Goal: Transaction & Acquisition: Purchase product/service

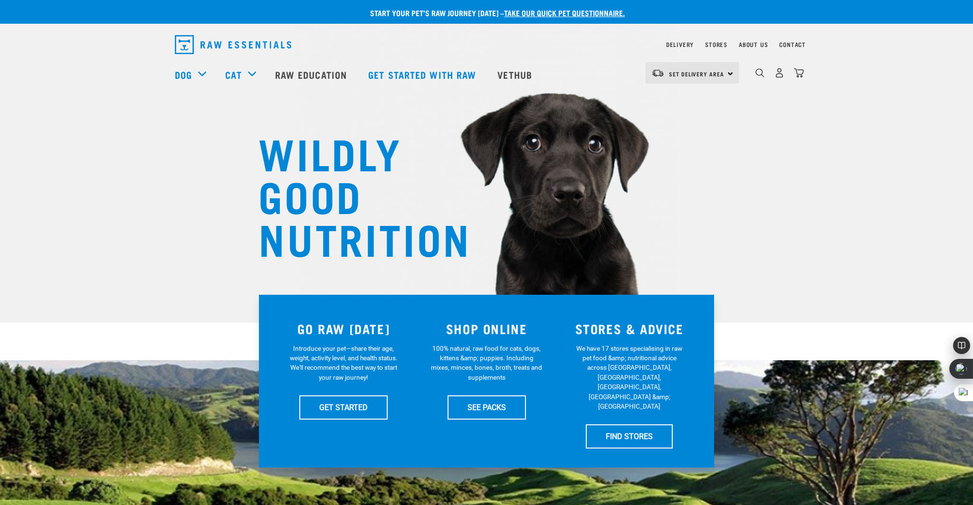
scroll to position [2, 0]
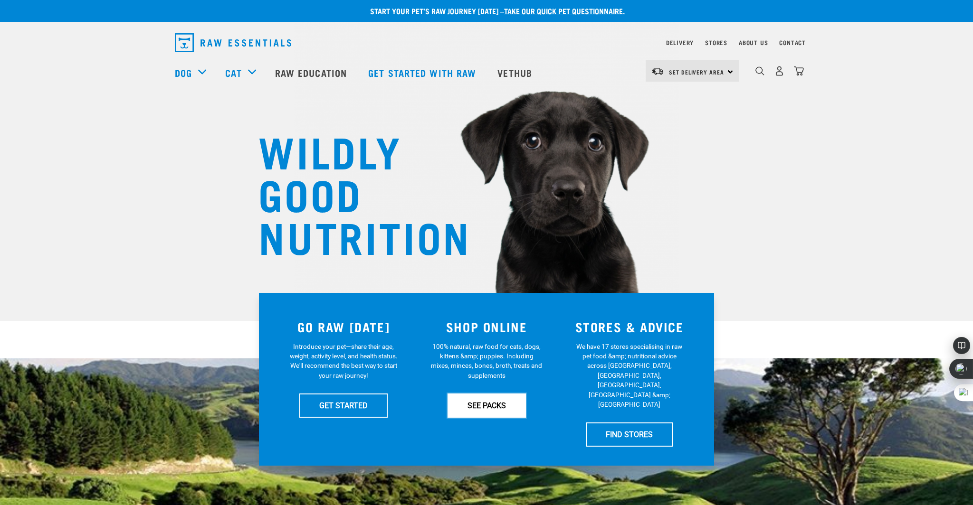
click at [487, 405] on link "SEE PACKS" at bounding box center [486, 406] width 78 height 24
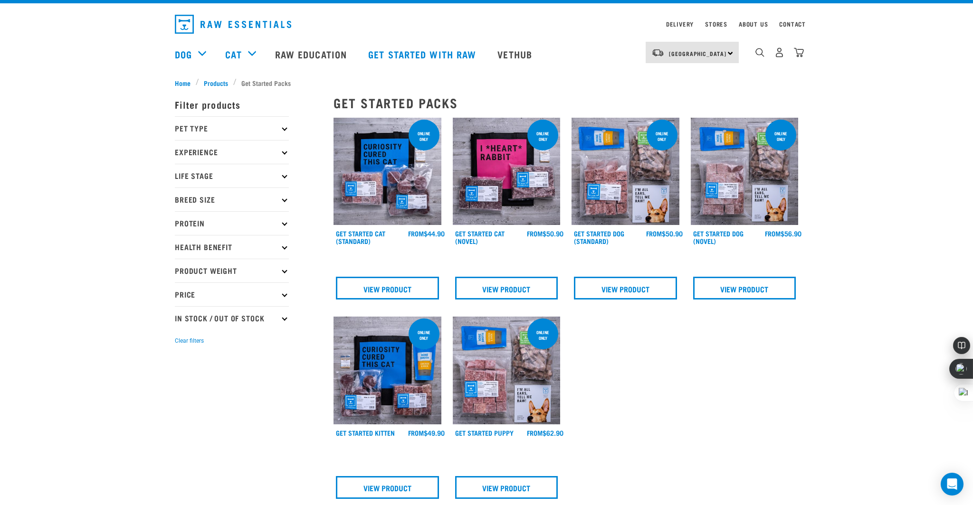
scroll to position [22, 0]
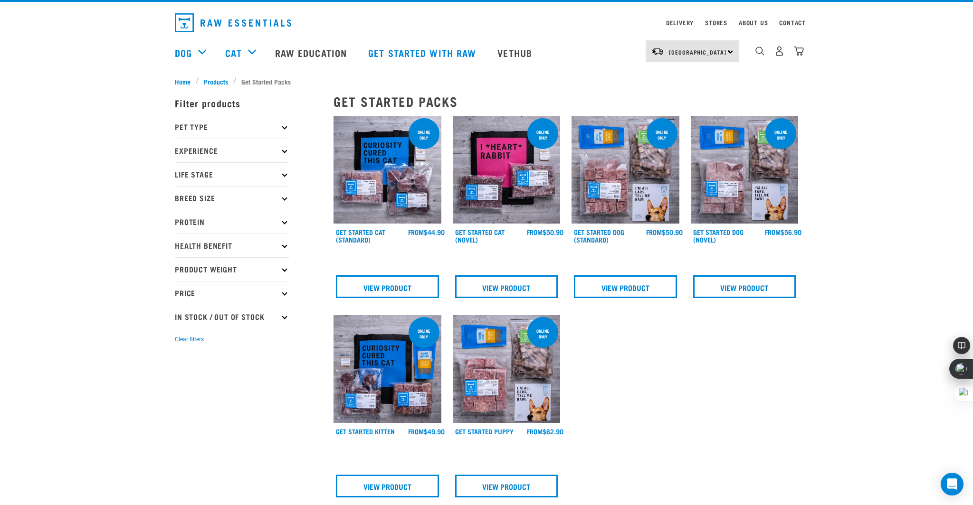
click at [286, 128] on p "Pet Type" at bounding box center [232, 127] width 114 height 24
click at [180, 155] on label "Dog" at bounding box center [196, 153] width 33 height 12
click at [180, 154] on input "Dog" at bounding box center [178, 151] width 6 height 6
checkbox input "true"
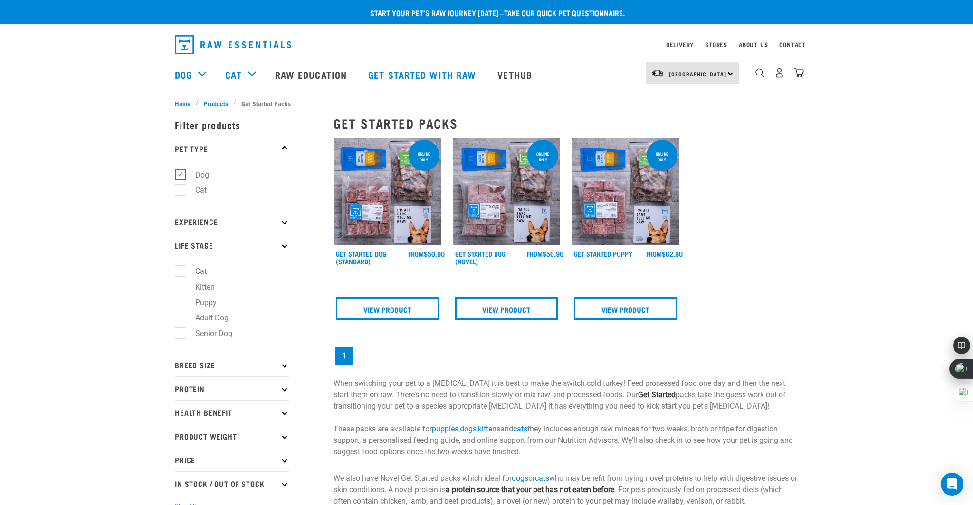
click at [96, 233] on div "Start your pet’s raw journey today – take our quick pet questionnaire. Delivery…" at bounding box center [486, 260] width 973 height 521
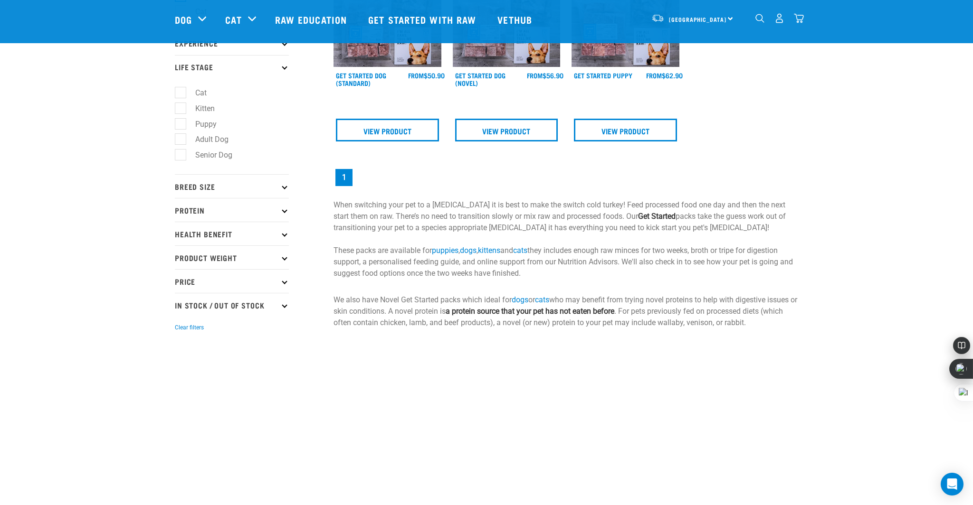
scroll to position [109, 0]
click at [284, 212] on icon at bounding box center [284, 209] width 5 height 5
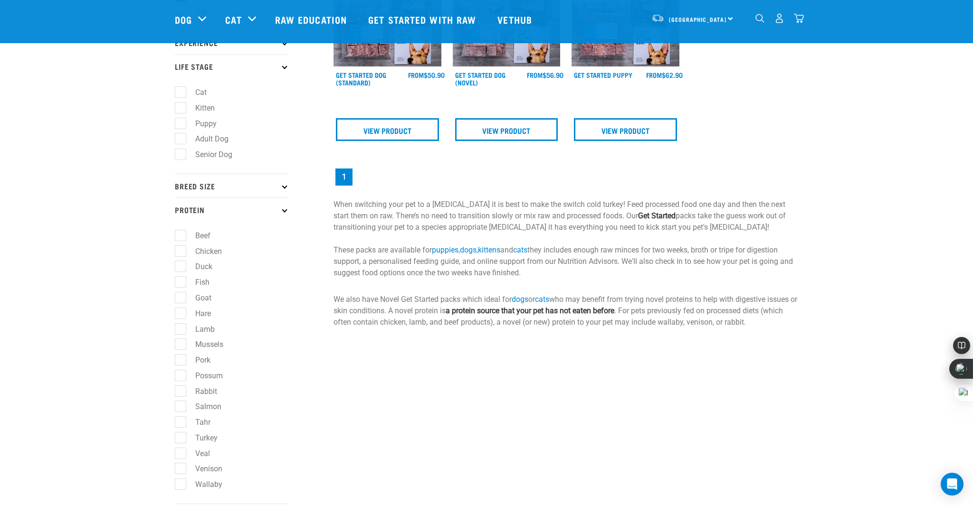
click at [284, 212] on icon at bounding box center [284, 209] width 5 height 5
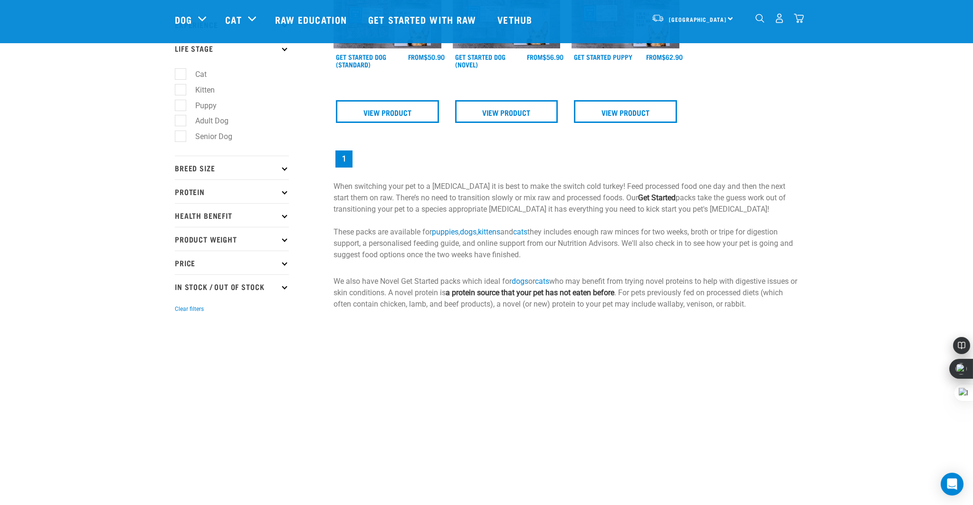
scroll to position [128, 0]
click at [283, 241] on icon at bounding box center [284, 238] width 5 height 5
click at [186, 314] on label "3kg" at bounding box center [195, 311] width 31 height 12
click at [181, 313] on input "3kg" at bounding box center [178, 310] width 6 height 6
checkbox input "true"
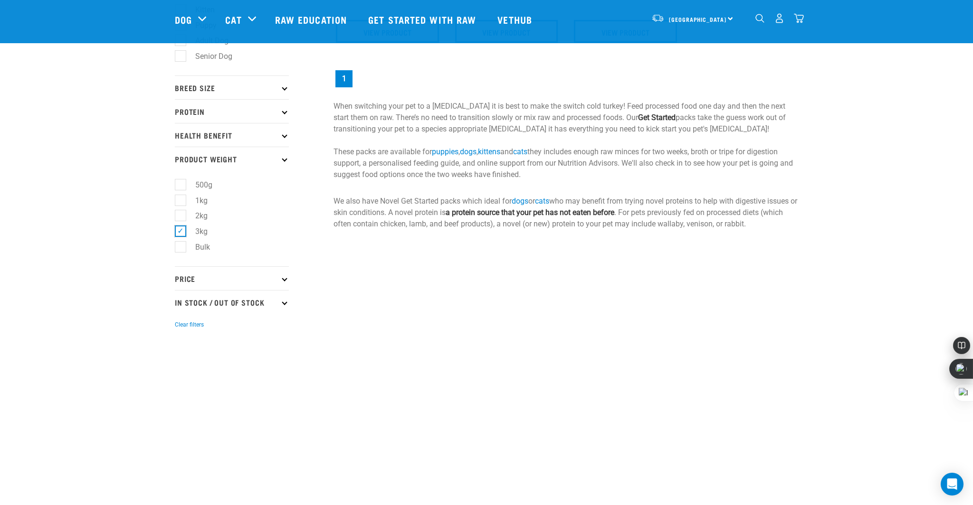
scroll to position [216, 0]
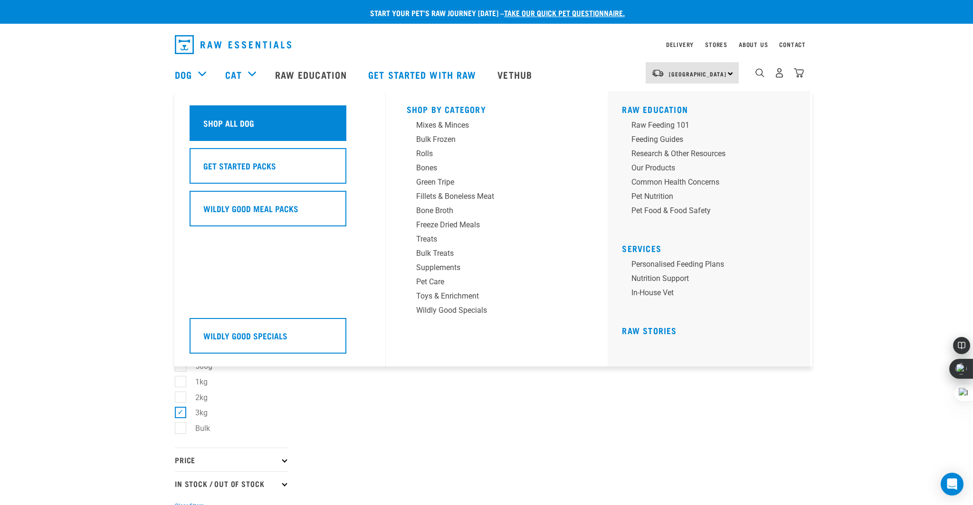
click at [227, 114] on div "Shop All Dog" at bounding box center [267, 123] width 157 height 36
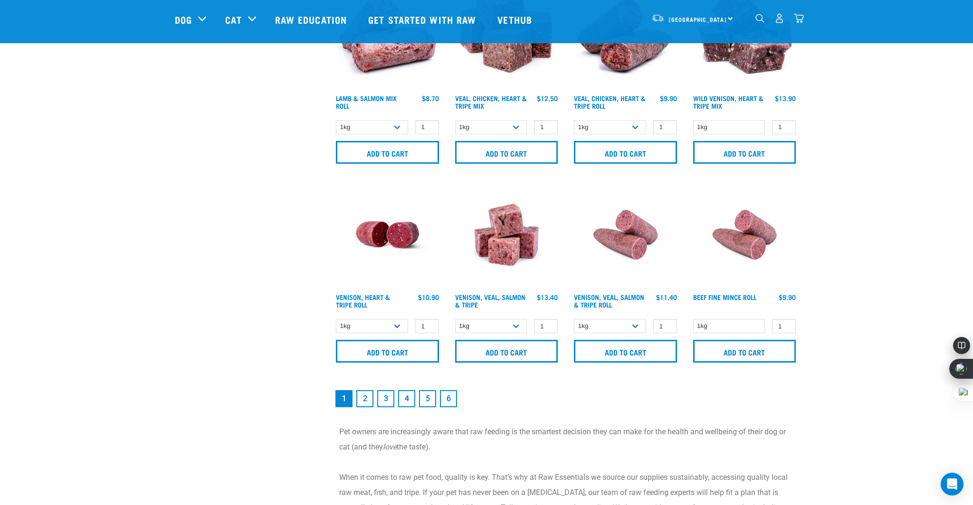
scroll to position [1286, 0]
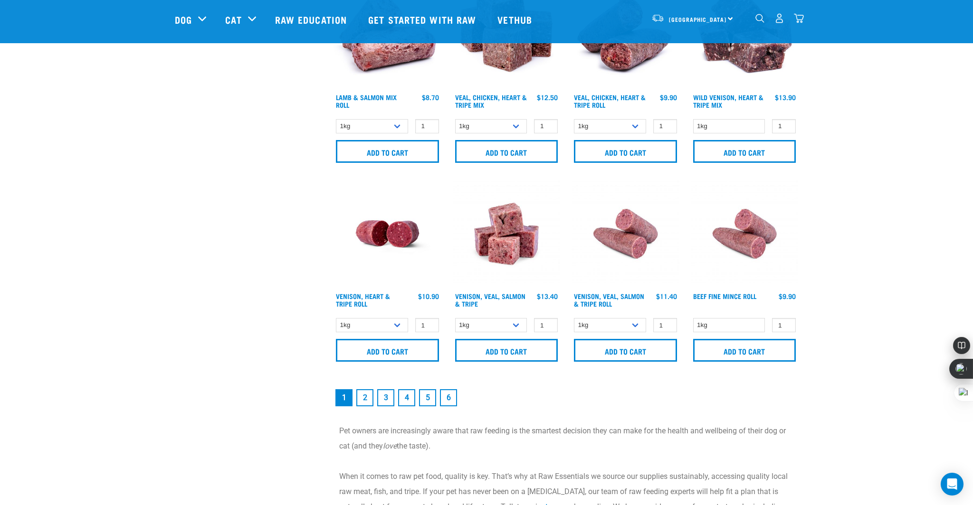
click at [361, 394] on link "2" at bounding box center [364, 397] width 17 height 17
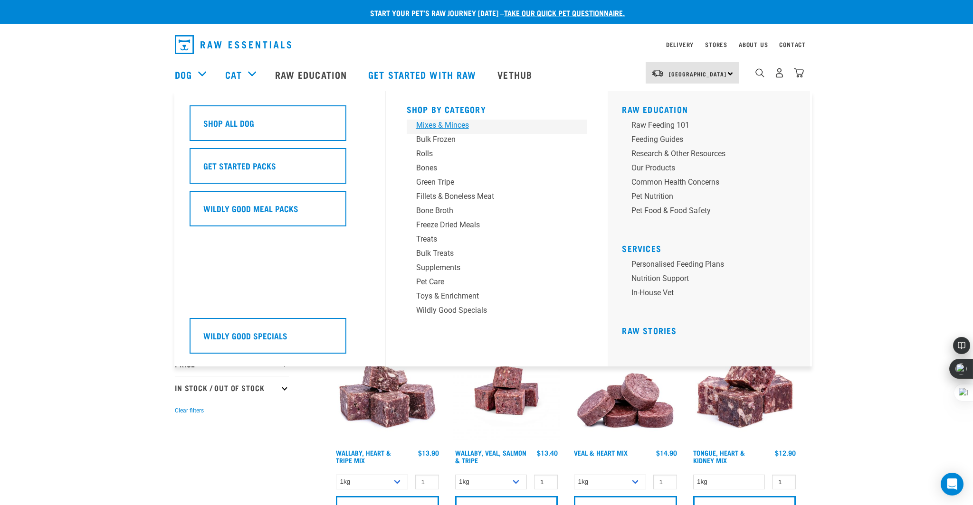
click at [442, 125] on div "Mixes & Minces" at bounding box center [490, 125] width 148 height 11
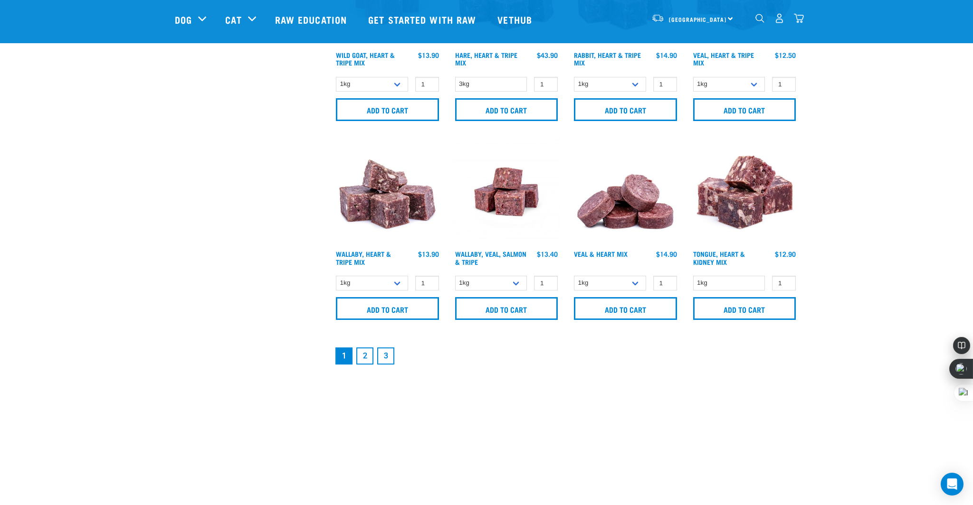
scroll to position [1355, 0]
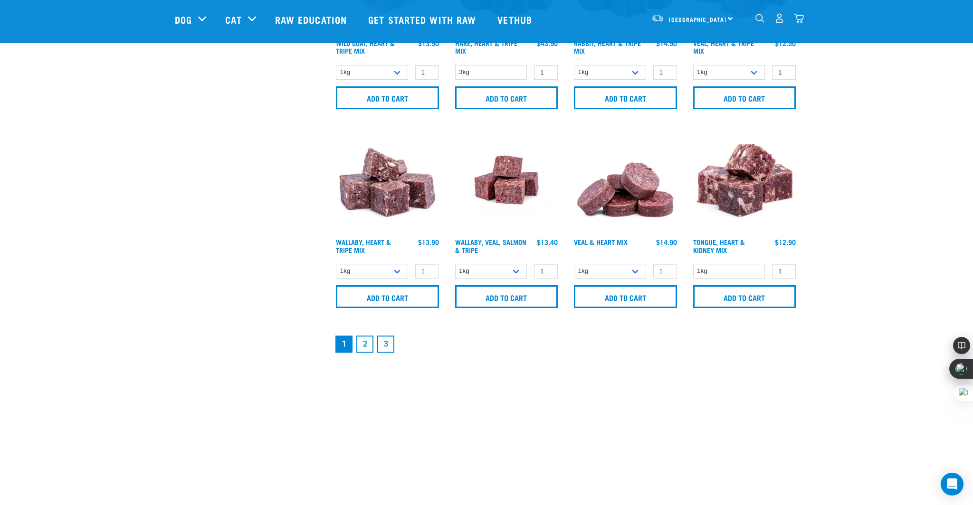
click at [367, 340] on link "2" at bounding box center [364, 344] width 17 height 17
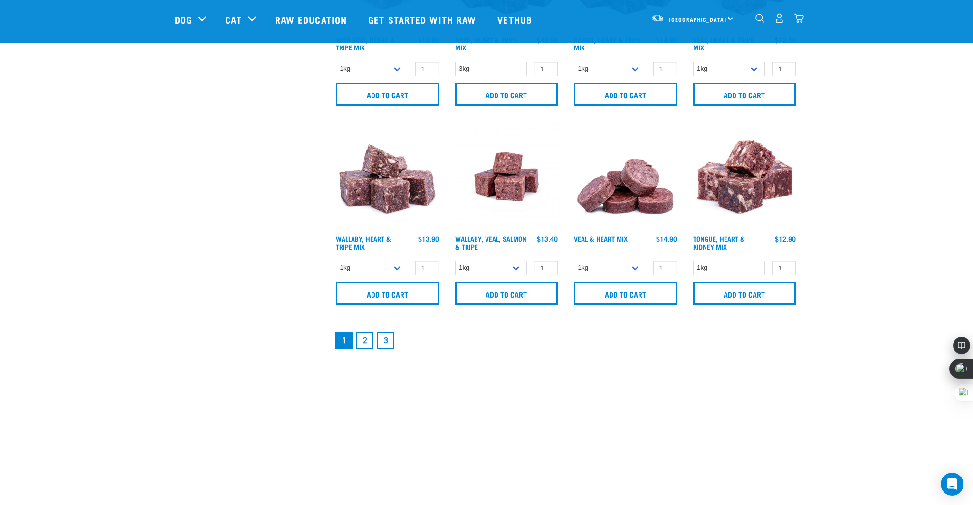
scroll to position [1343, 0]
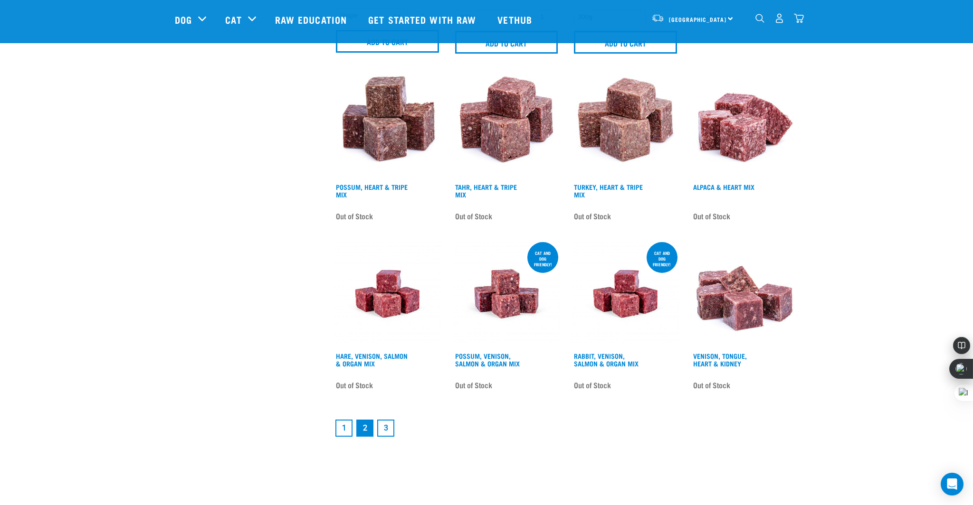
scroll to position [1191, 0]
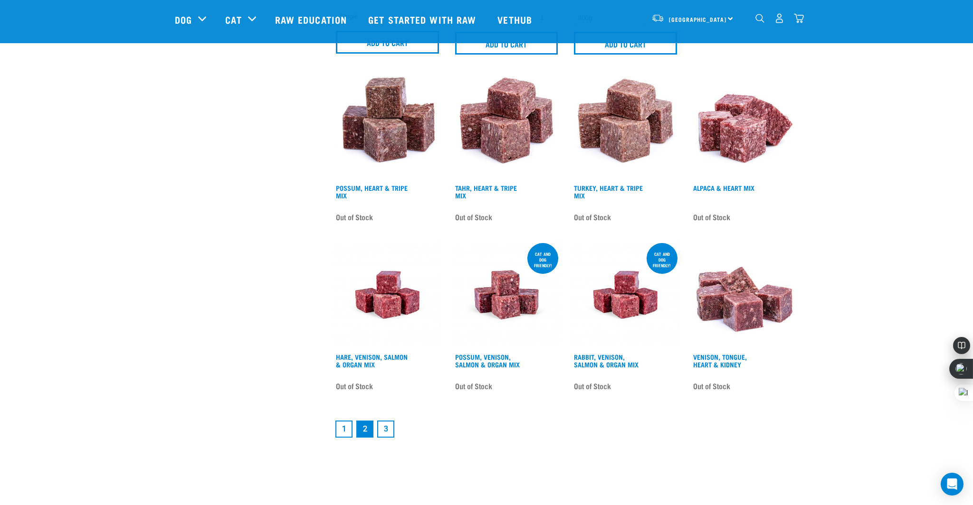
click at [343, 426] on link "1" at bounding box center [343, 429] width 17 height 17
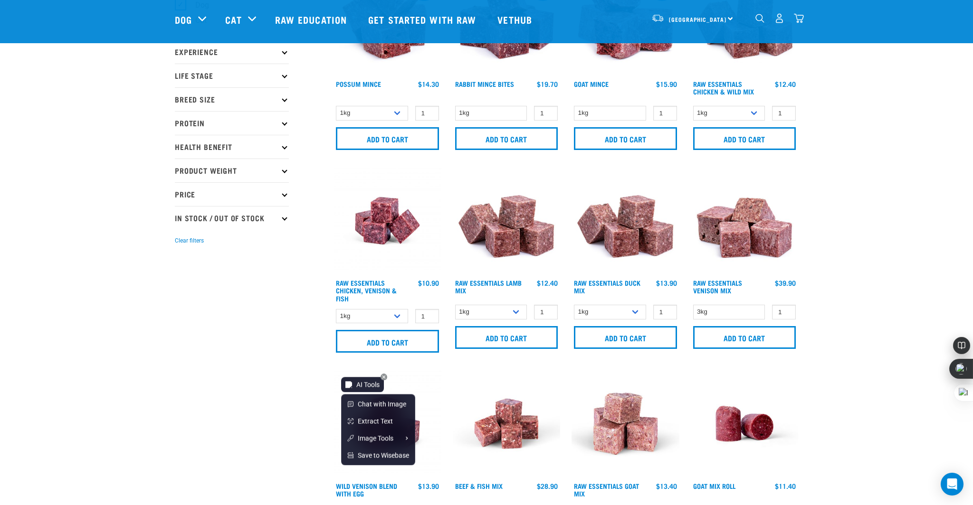
scroll to position [103, 0]
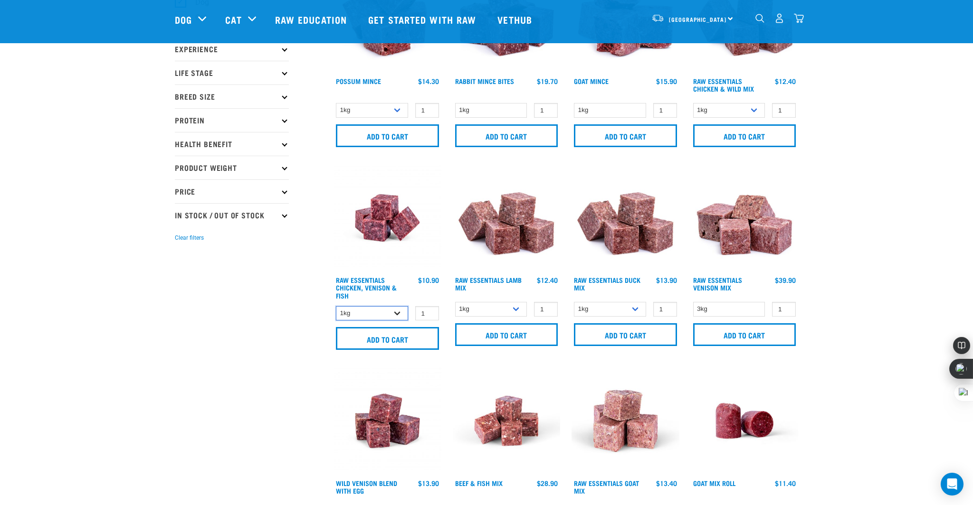
click at [391, 316] on select "1kg 3kg" at bounding box center [372, 313] width 72 height 15
select select "28665"
click at [336, 306] on select "1kg 3kg" at bounding box center [372, 313] width 72 height 15
click at [390, 336] on input "Add to cart" at bounding box center [387, 338] width 103 height 23
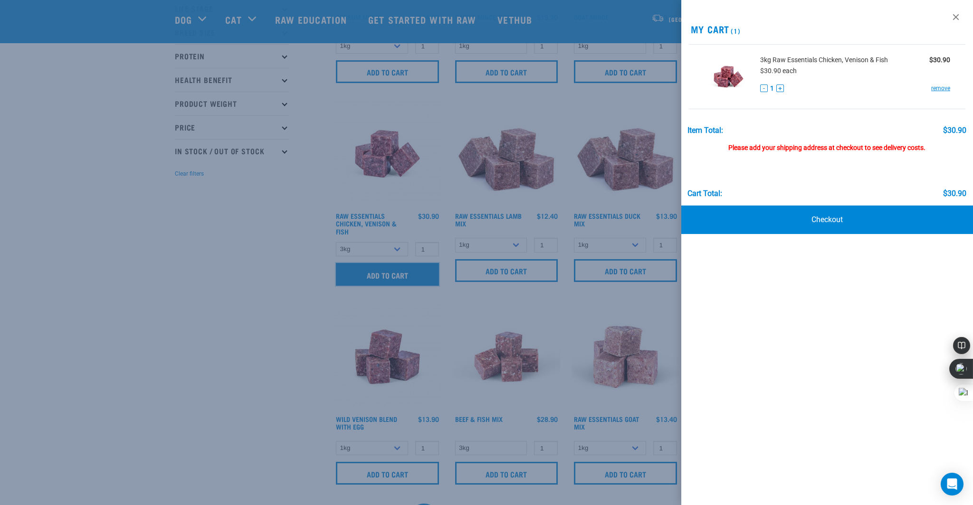
scroll to position [168, 0]
click at [242, 267] on div at bounding box center [486, 252] width 973 height 505
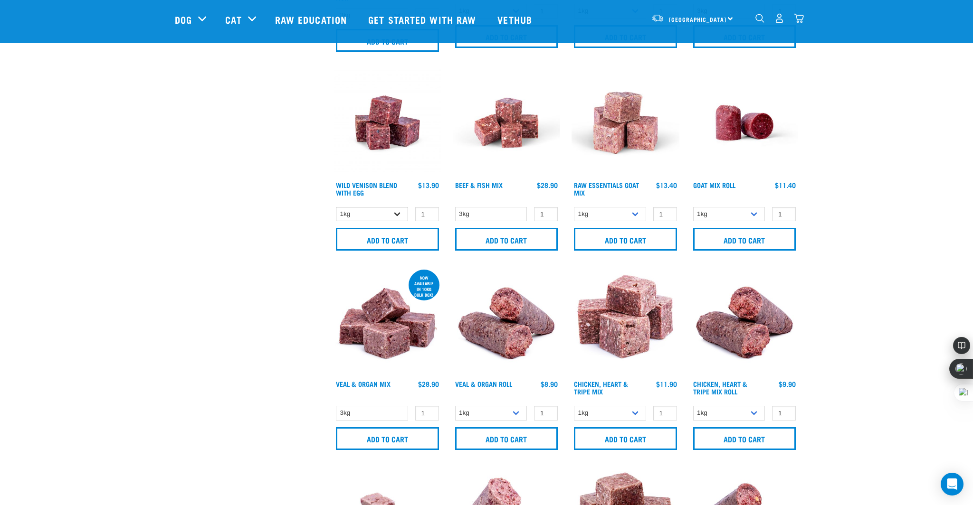
scroll to position [399, 0]
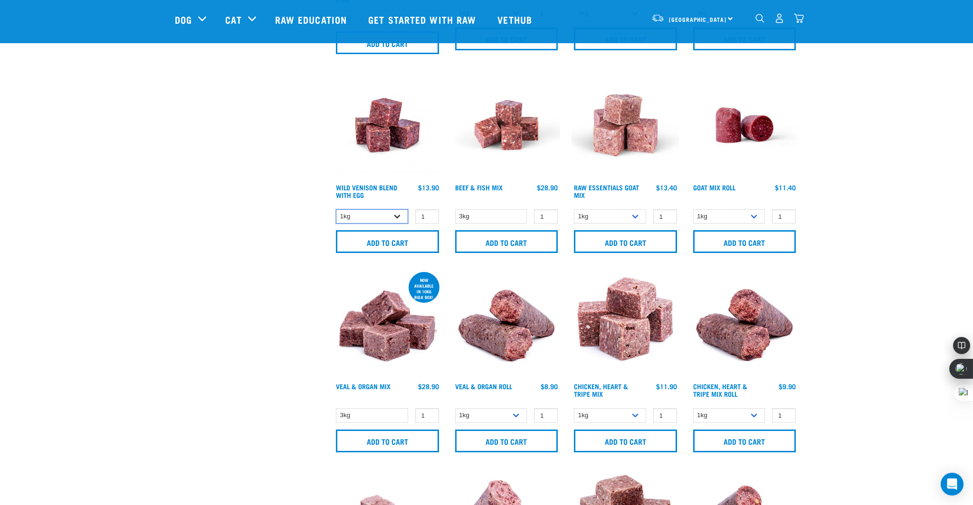
click at [399, 214] on select "1kg Bulk (10kg)" at bounding box center [372, 216] width 72 height 15
select select "50722"
click at [336, 209] on select "1kg Bulk (10kg)" at bounding box center [372, 216] width 72 height 15
click at [393, 215] on select "1kg Bulk (10kg)" at bounding box center [372, 216] width 72 height 15
click at [336, 209] on select "1kg Bulk (10kg)" at bounding box center [372, 216] width 72 height 15
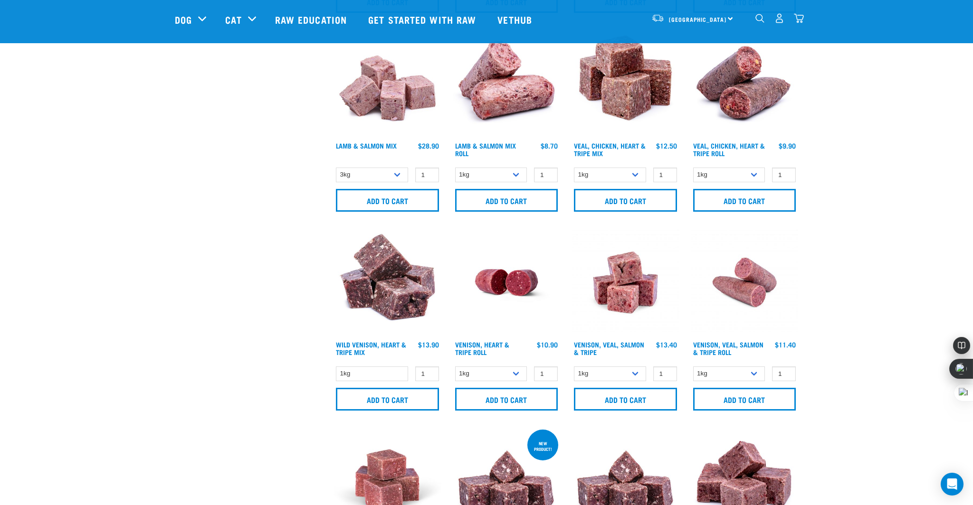
scroll to position [896, 0]
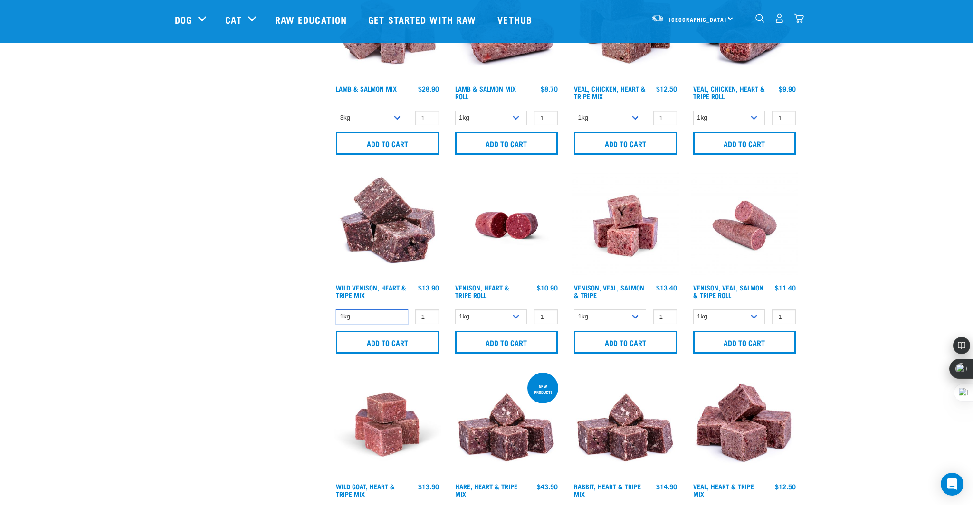
click at [386, 319] on select "1kg" at bounding box center [372, 317] width 72 height 15
click at [336, 310] on select "1kg" at bounding box center [372, 317] width 72 height 15
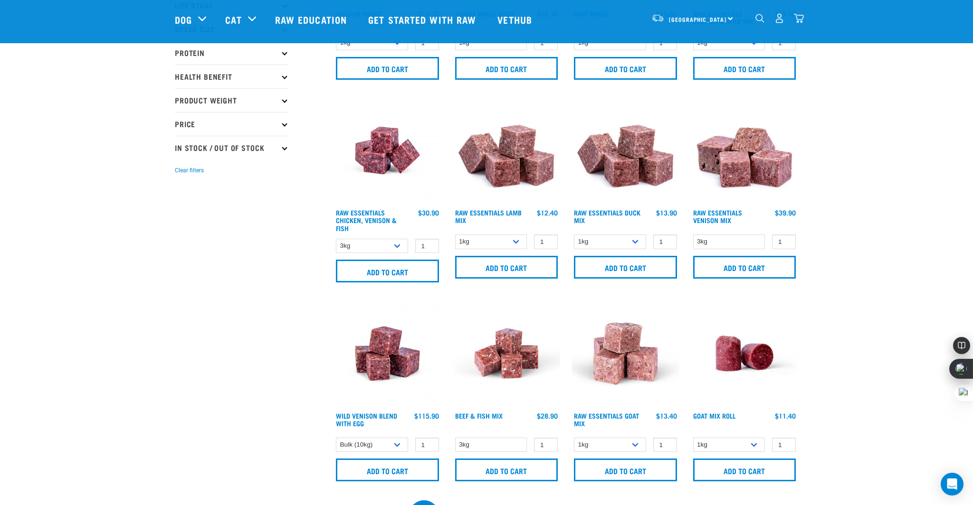
scroll to position [0, 0]
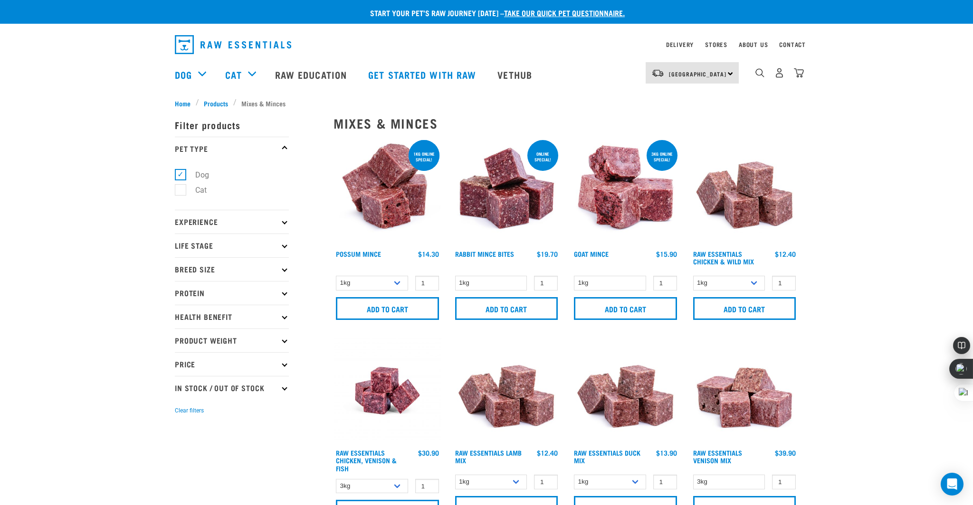
click at [276, 293] on p "Protein" at bounding box center [232, 293] width 114 height 24
click at [282, 286] on p "Protein" at bounding box center [232, 293] width 114 height 24
click at [281, 222] on p "Experience" at bounding box center [232, 222] width 114 height 24
click at [281, 249] on p "Life Stage" at bounding box center [232, 246] width 114 height 24
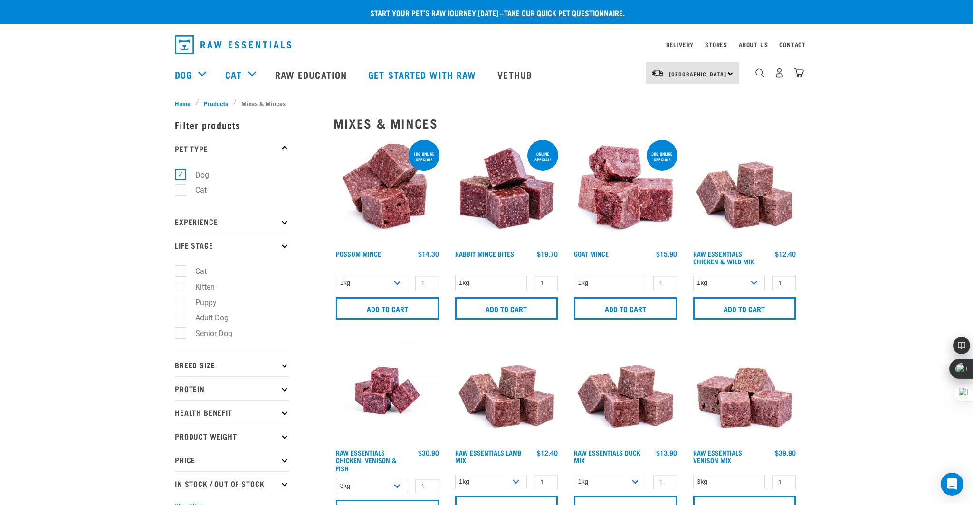
click at [281, 248] on p "Life Stage" at bounding box center [232, 246] width 114 height 24
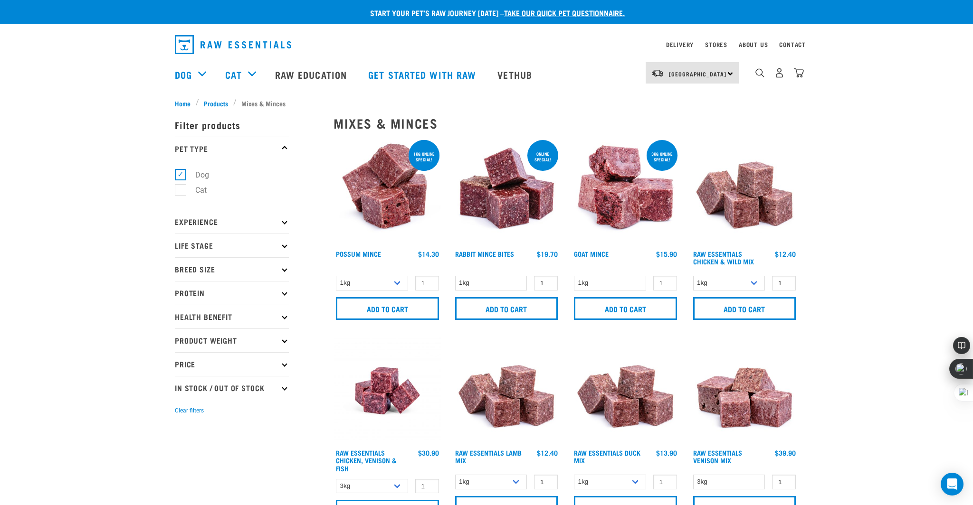
click at [799, 78] on img "dropdown navigation" at bounding box center [799, 73] width 10 height 10
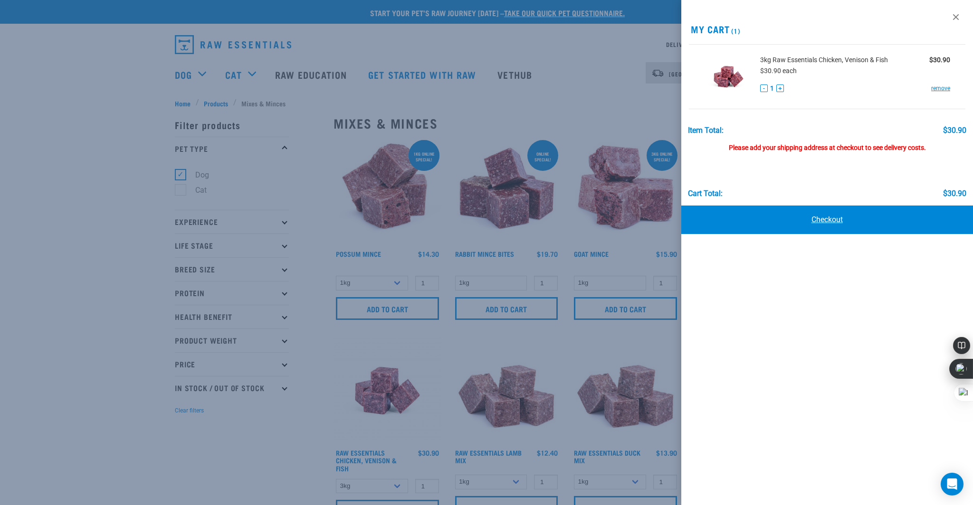
click at [813, 217] on link "Checkout" at bounding box center [827, 220] width 292 height 28
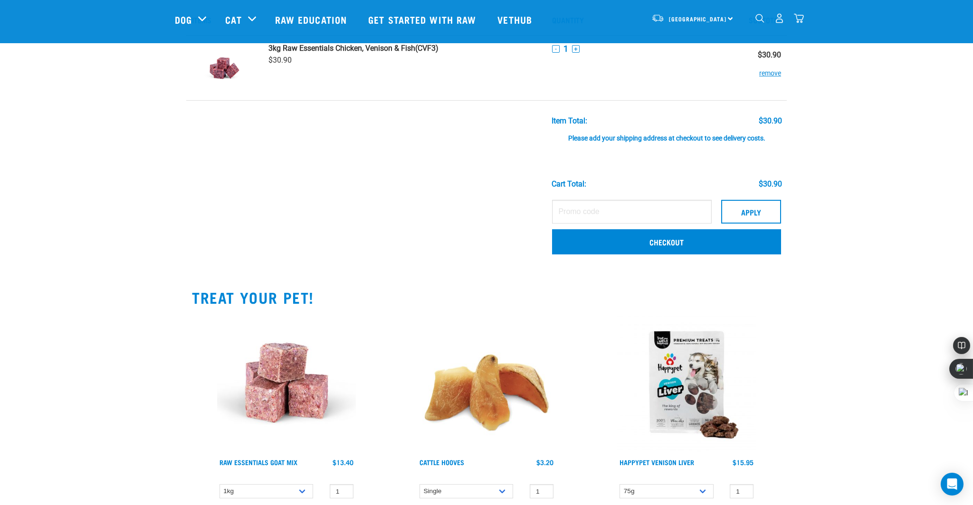
scroll to position [59, 0]
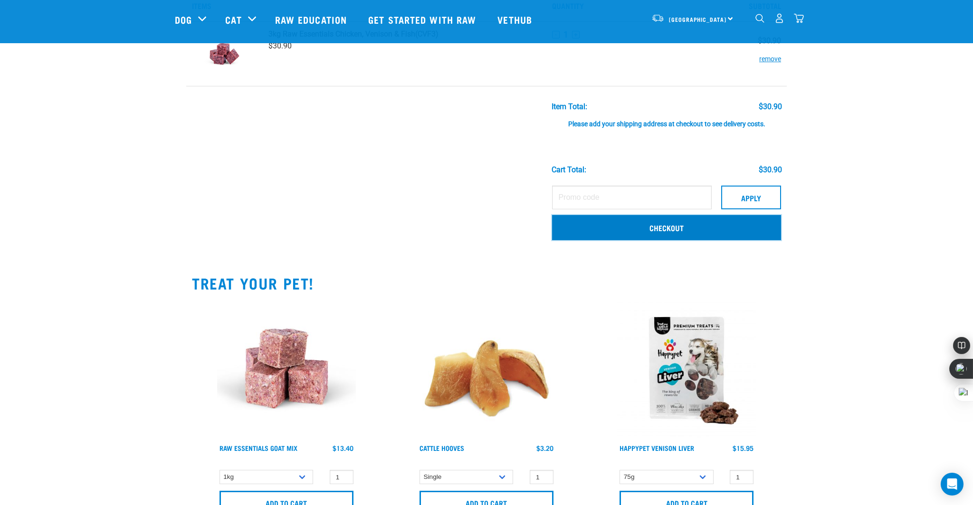
click at [668, 219] on link "Checkout" at bounding box center [666, 227] width 229 height 25
click at [669, 227] on link "Checkout" at bounding box center [666, 227] width 229 height 25
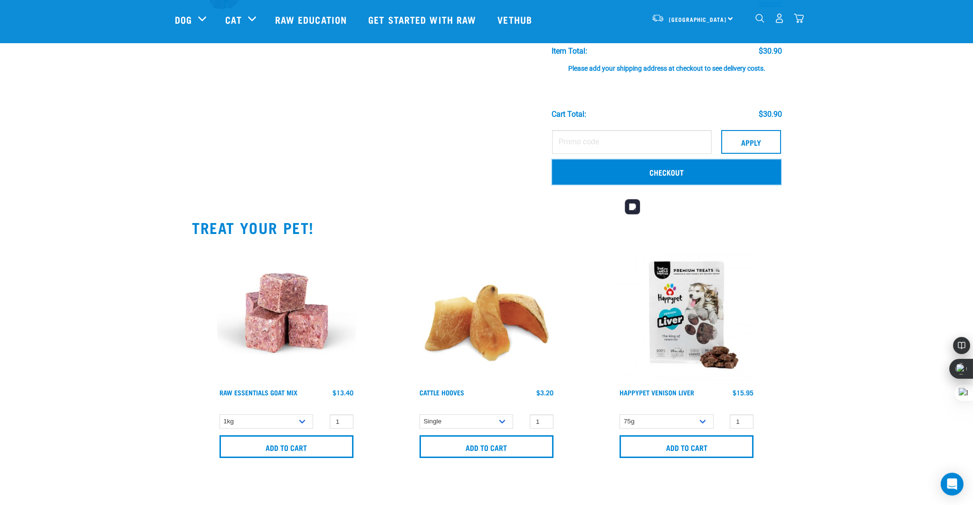
scroll to position [167, 0]
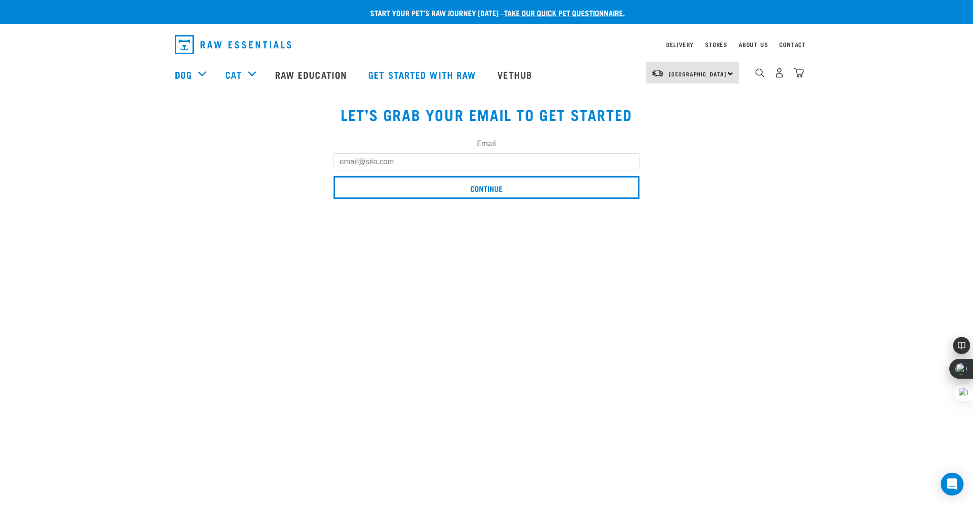
click at [418, 169] on input "Email" at bounding box center [486, 161] width 306 height 17
type input "yee.linh@gmail.com"
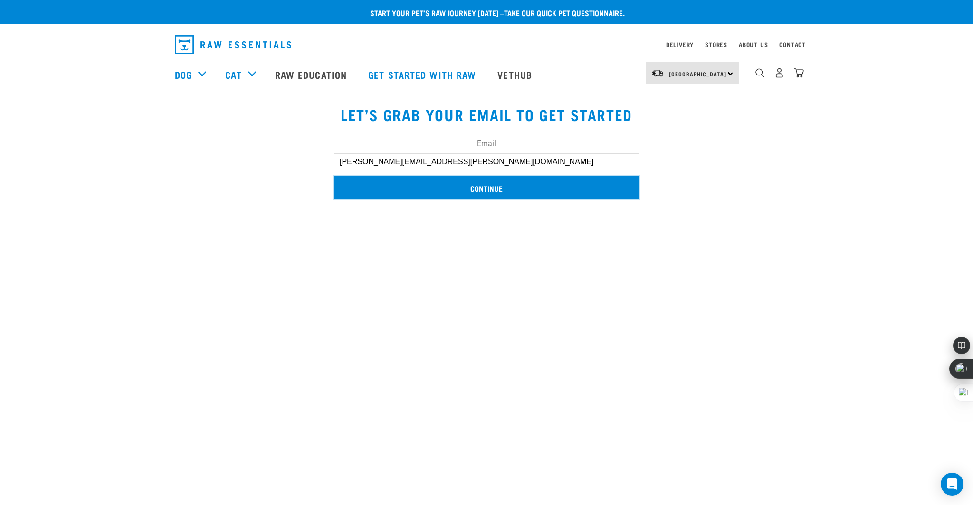
click at [421, 181] on input "Continue" at bounding box center [486, 187] width 306 height 23
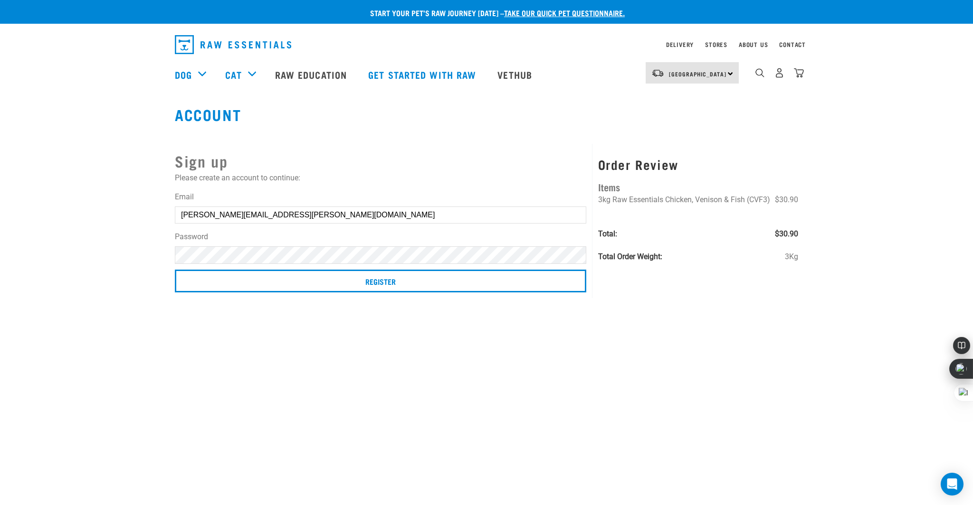
click at [138, 248] on div "Start your pet’s raw journey [DATE] – take our quick pet questionnaire. Deliver…" at bounding box center [486, 146] width 973 height 293
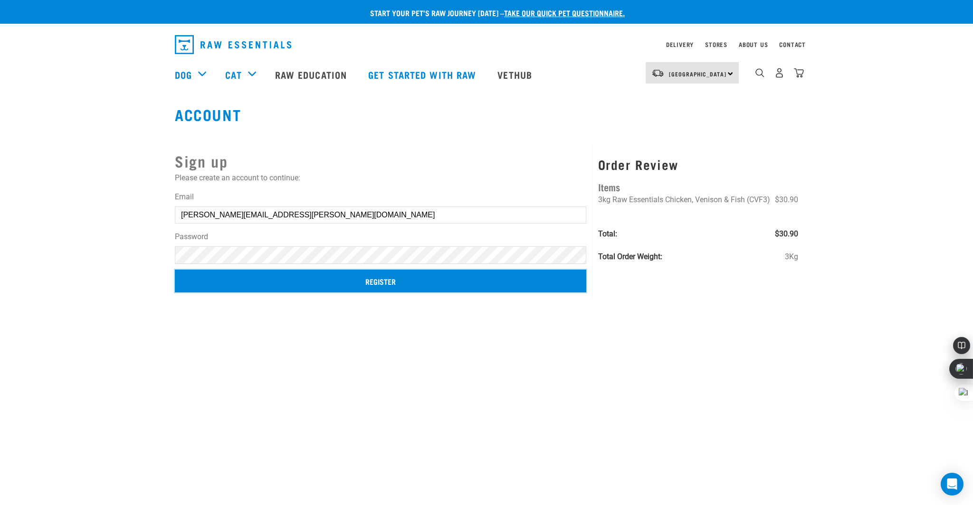
click at [349, 281] on input "Register" at bounding box center [380, 281] width 411 height 23
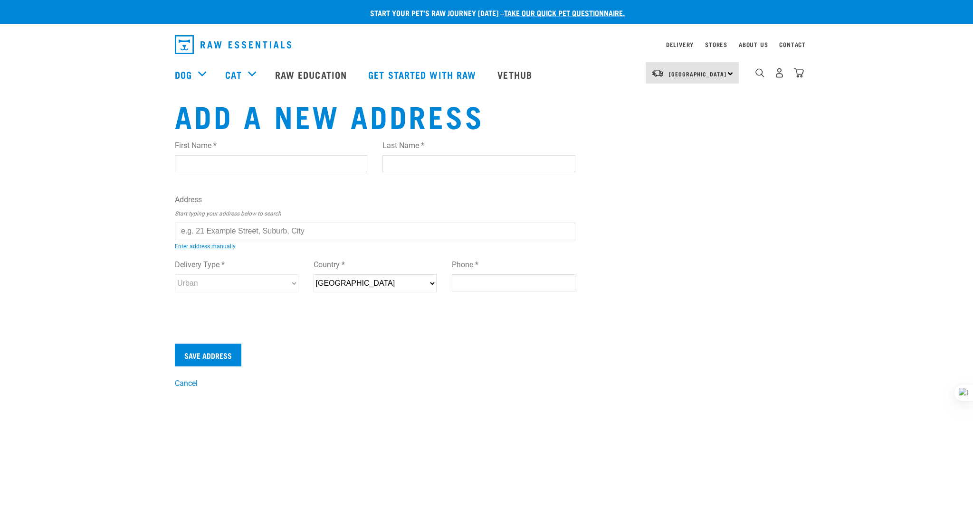
click at [213, 166] on input "First Name *" at bounding box center [271, 163] width 192 height 17
type input "Linh"
type input "Nguyen"
type input "65 Okakei Street"
type input "Auckland"
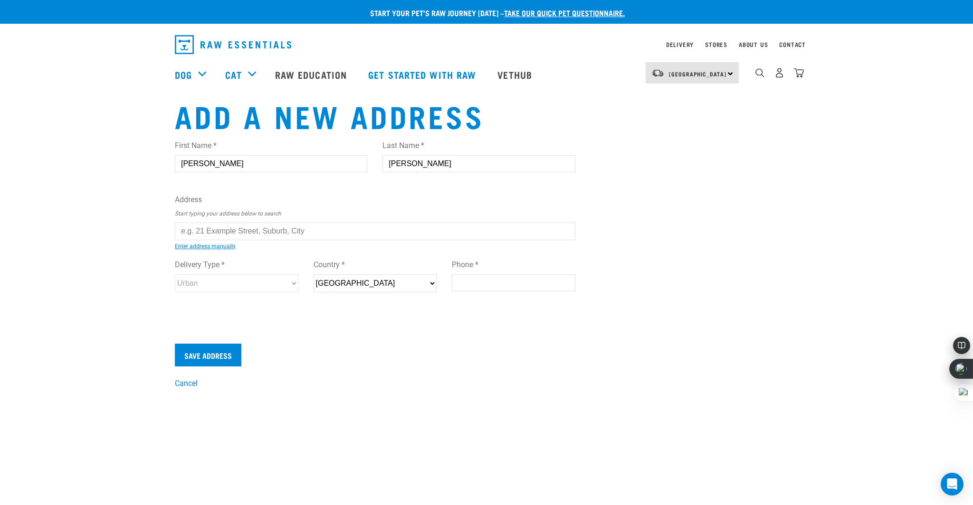
type input "1050"
type input "021540466"
click at [252, 231] on input "text" at bounding box center [375, 231] width 400 height 17
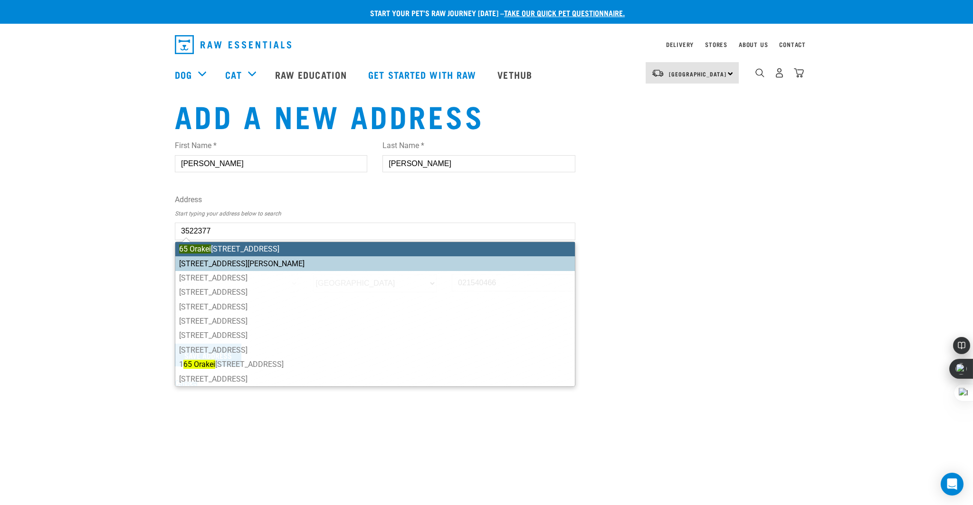
click at [261, 262] on ul "65 Orakei Road, Remuera, Auckland 1050 65 Coates Avenue, Orakei, Auckland 1071 …" at bounding box center [375, 314] width 400 height 145
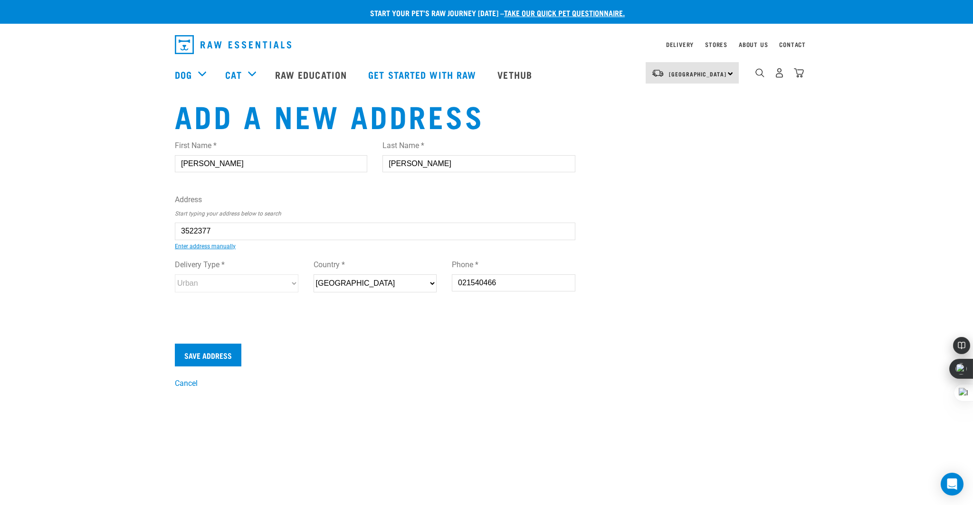
type input "65 Coates Avenue, Orakei, Auckland 1071"
type input "65 Coates Avenue"
type input "Orakei"
select select "AUK"
type input "1071"
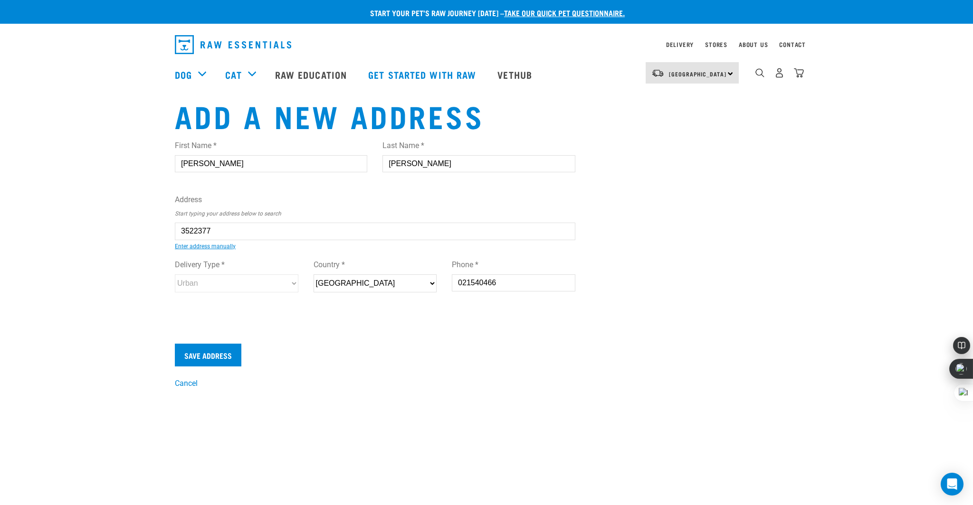
select select "Urban"
type input "65 Coates Avenue, Orakei, Auckland 1071"
click at [328, 287] on select "New Zealand" at bounding box center [374, 283] width 123 height 18
click at [313, 274] on select "New Zealand" at bounding box center [374, 283] width 123 height 18
click at [222, 357] on input "Save Address" at bounding box center [208, 355] width 66 height 23
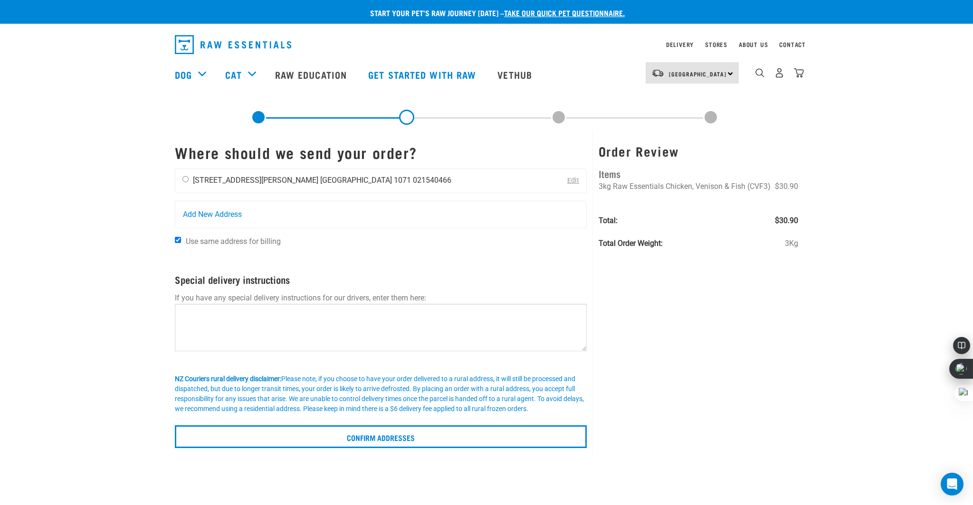
click at [183, 181] on input "radio" at bounding box center [185, 179] width 6 height 6
radio input "true"
click at [223, 311] on textarea at bounding box center [381, 327] width 412 height 47
type textarea "P"
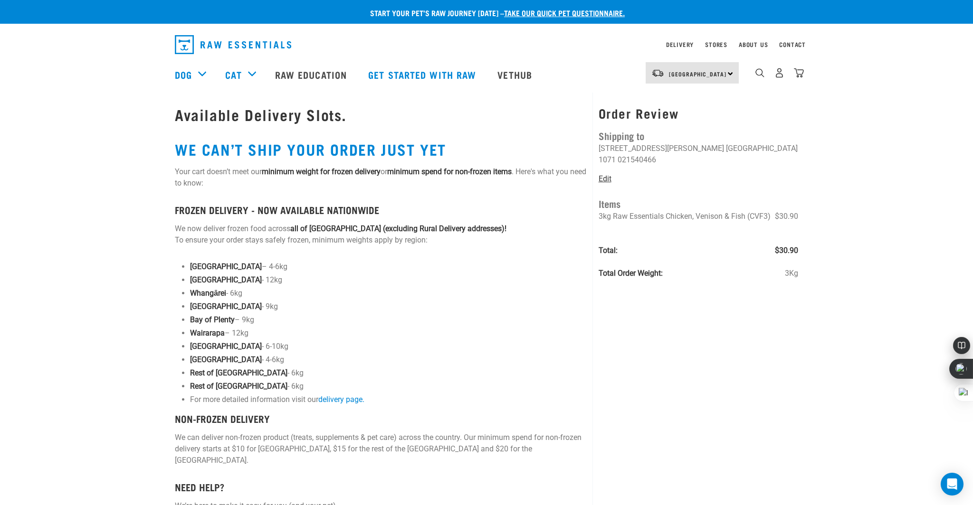
click at [608, 174] on link "Edit" at bounding box center [604, 178] width 13 height 9
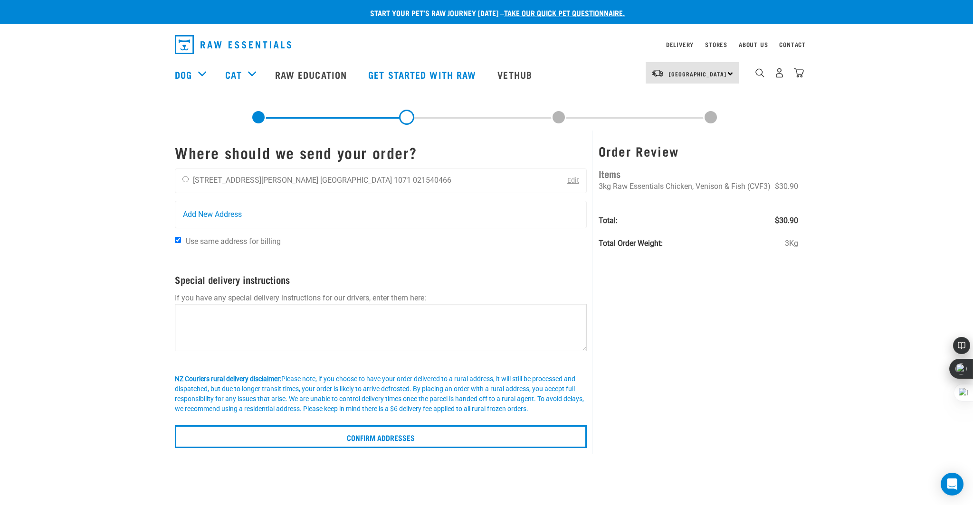
click at [570, 180] on link "Edit" at bounding box center [573, 181] width 12 height 8
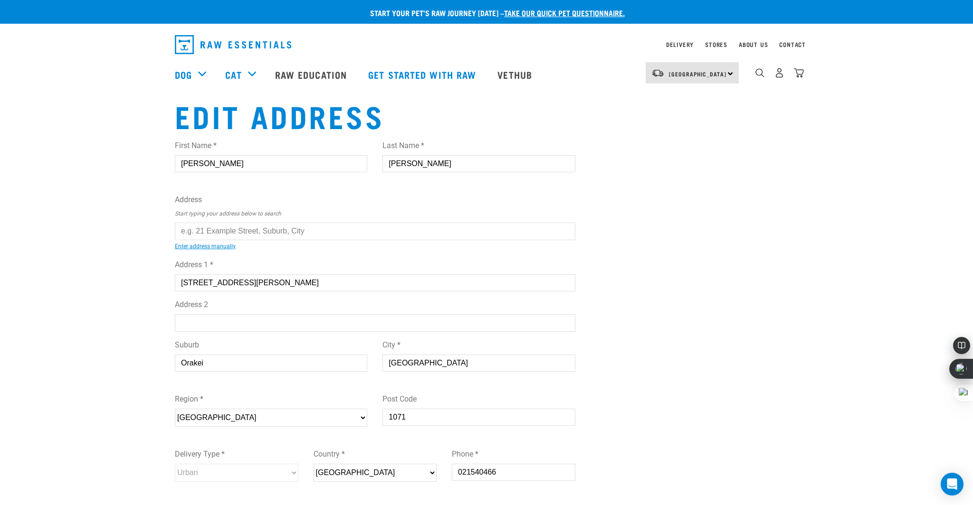
click at [246, 363] on input "Orakei" at bounding box center [271, 363] width 192 height 17
drag, startPoint x: 256, startPoint y: 285, endPoint x: 123, endPoint y: 277, distance: 134.2
click at [123, 277] on div "Start your pet’s raw journey [DATE] – take our quick pet questionnaire. Deliver…" at bounding box center [486, 306] width 973 height 613
type input "[STREET_ADDRESS]"
click at [106, 340] on div "Start your pet’s raw journey today – take our quick pet questionnaire. Delivery…" at bounding box center [486, 306] width 973 height 613
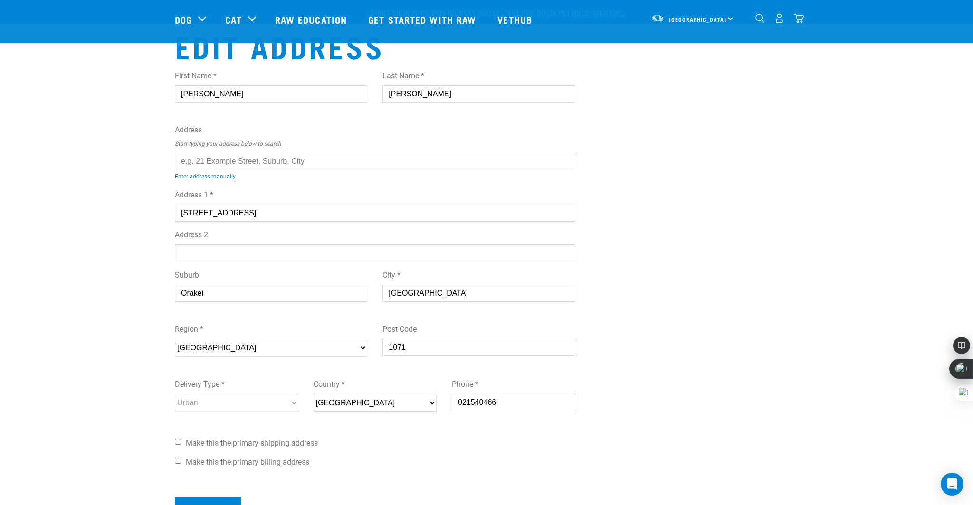
scroll to position [133, 0]
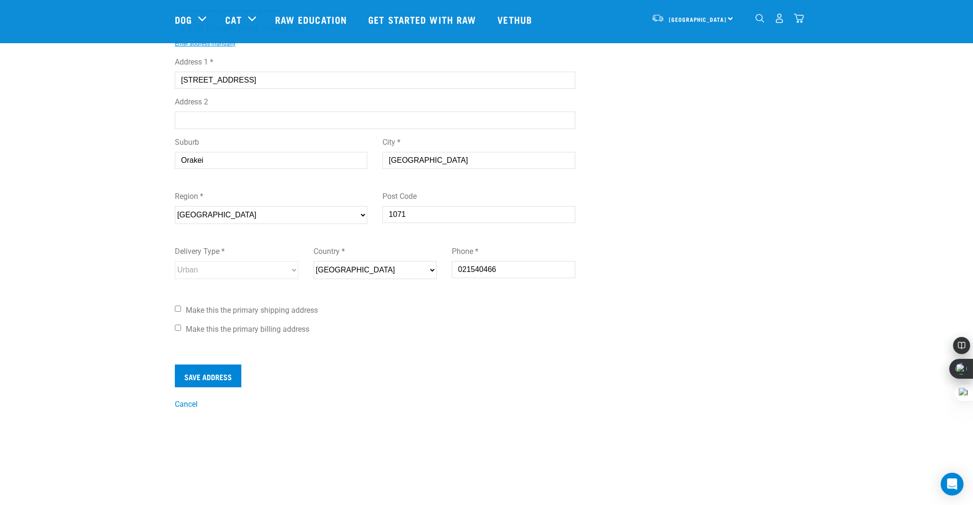
click at [434, 215] on input "1071" at bounding box center [478, 214] width 192 height 17
type input "1050"
drag, startPoint x: 227, startPoint y: 375, endPoint x: 204, endPoint y: 302, distance: 76.6
click at [207, 302] on form "First Name * Linh Last Name * Nguyen Address Start typing your address below to…" at bounding box center [375, 159] width 400 height 458
click at [180, 310] on label "Make this the primary shipping address" at bounding box center [375, 310] width 400 height 11
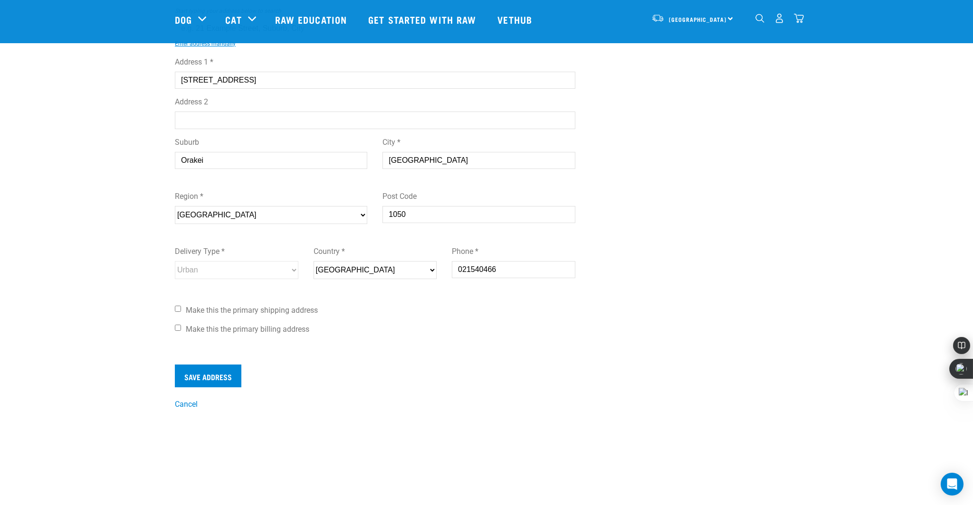
click at [178, 310] on input "Make this the primary shipping address" at bounding box center [178, 309] width 6 height 6
checkbox input "true"
click at [179, 330] on input "Make this the primary billing address" at bounding box center [178, 328] width 6 height 6
checkbox input "true"
click at [206, 376] on input "Save Address" at bounding box center [208, 376] width 66 height 23
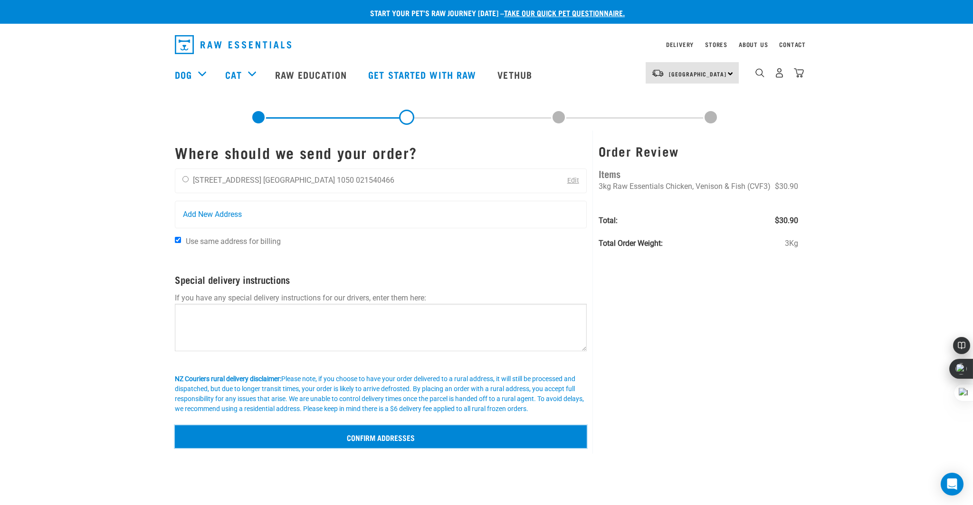
click at [403, 435] on input "Confirm addresses" at bounding box center [381, 437] width 412 height 23
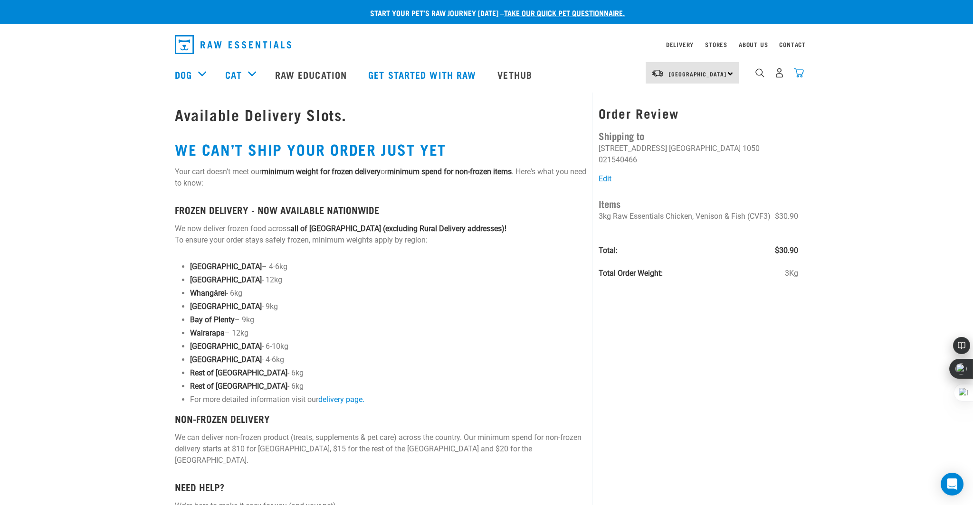
click at [802, 77] on img "dropdown navigation" at bounding box center [799, 73] width 10 height 10
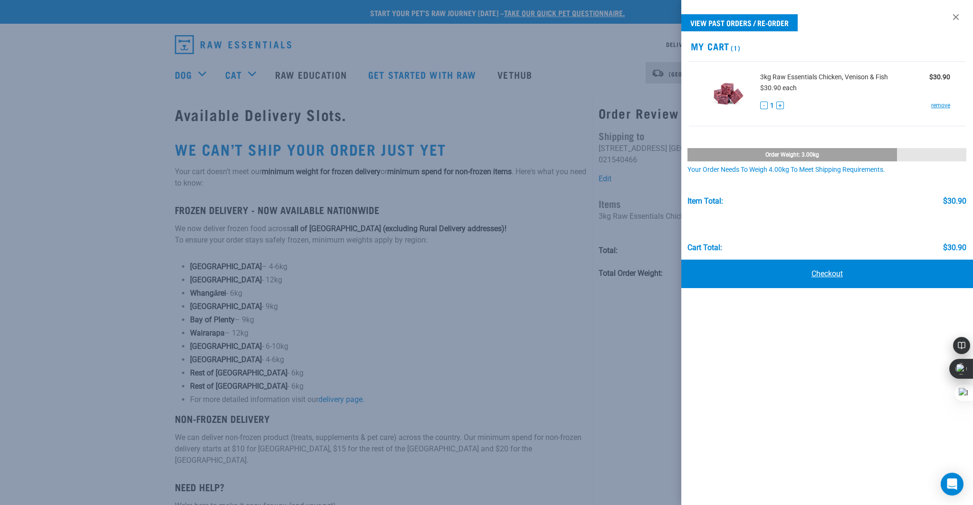
click at [802, 277] on link "Checkout" at bounding box center [827, 274] width 292 height 28
click at [780, 106] on button "+" at bounding box center [780, 106] width 8 height 8
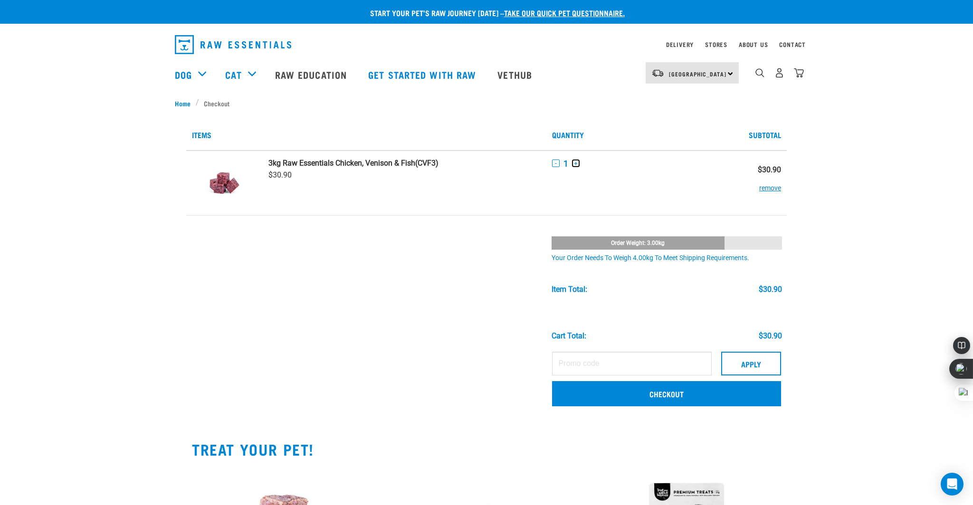
click at [576, 164] on button "+" at bounding box center [576, 164] width 8 height 8
click at [690, 395] on link "Checkout" at bounding box center [666, 393] width 229 height 25
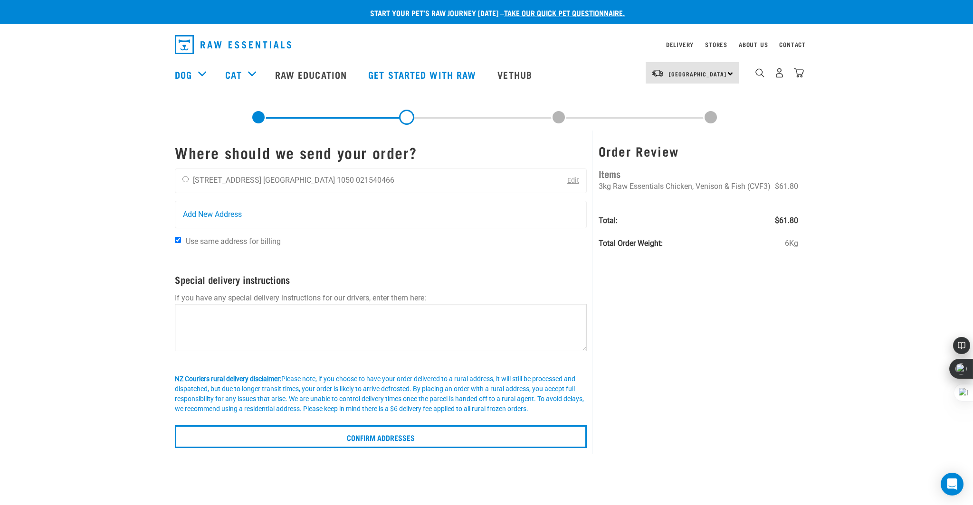
click at [676, 357] on div "Order Review Items 3kg Raw Essentials Chicken, Venison & Fish (CVF3) $61.80 Tot…" at bounding box center [697, 292] width 211 height 323
click at [185, 180] on input "radio" at bounding box center [185, 179] width 6 height 6
radio input "true"
click at [288, 330] on textarea at bounding box center [381, 327] width 412 height 47
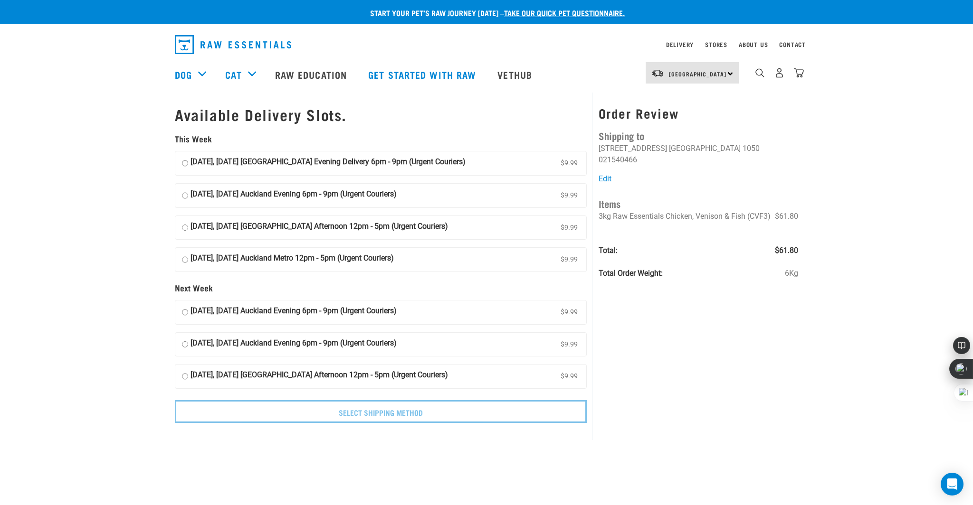
click at [388, 167] on strong "[DATE], [DATE] [GEOGRAPHIC_DATA] Evening Delivery 6pm - 9pm (Urgent Couriers)" at bounding box center [327, 163] width 275 height 14
click at [188, 167] on input "[DATE], [DATE] [GEOGRAPHIC_DATA] Evening Delivery 6pm - 9pm (Urgent Couriers) $…" at bounding box center [185, 163] width 6 height 14
radio input "true"
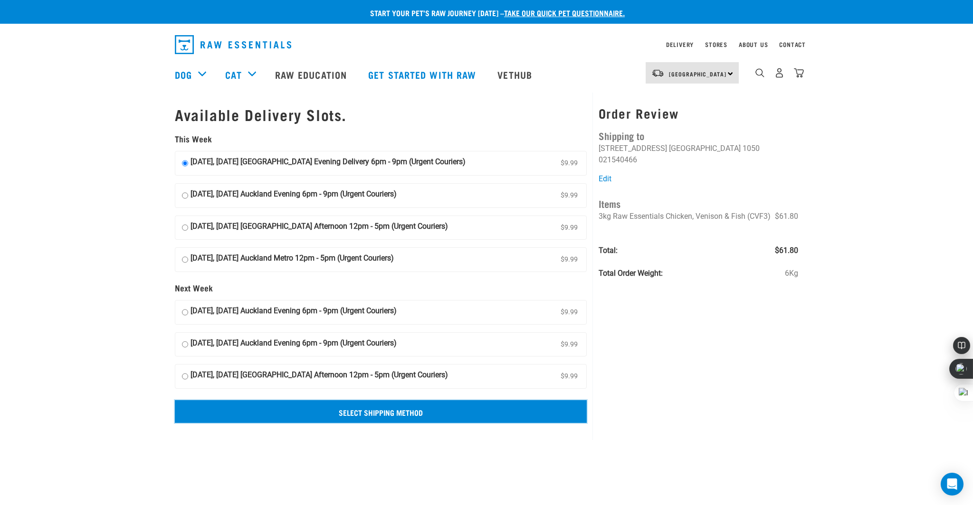
click at [408, 412] on input "Select Shipping Method" at bounding box center [381, 411] width 412 height 23
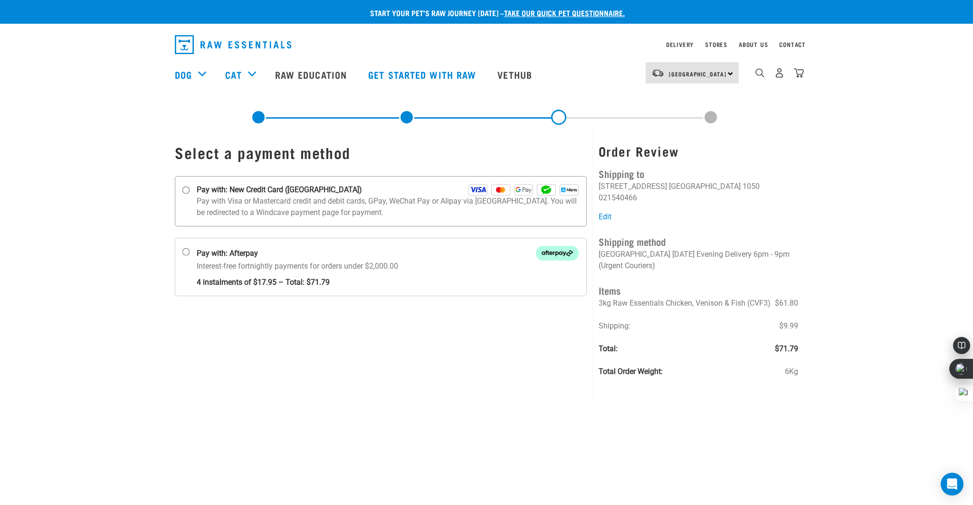
click at [185, 189] on input "Pay with: New Credit Card (Windcave)" at bounding box center [186, 191] width 8 height 8
radio input "true"
